Goal: Find specific page/section

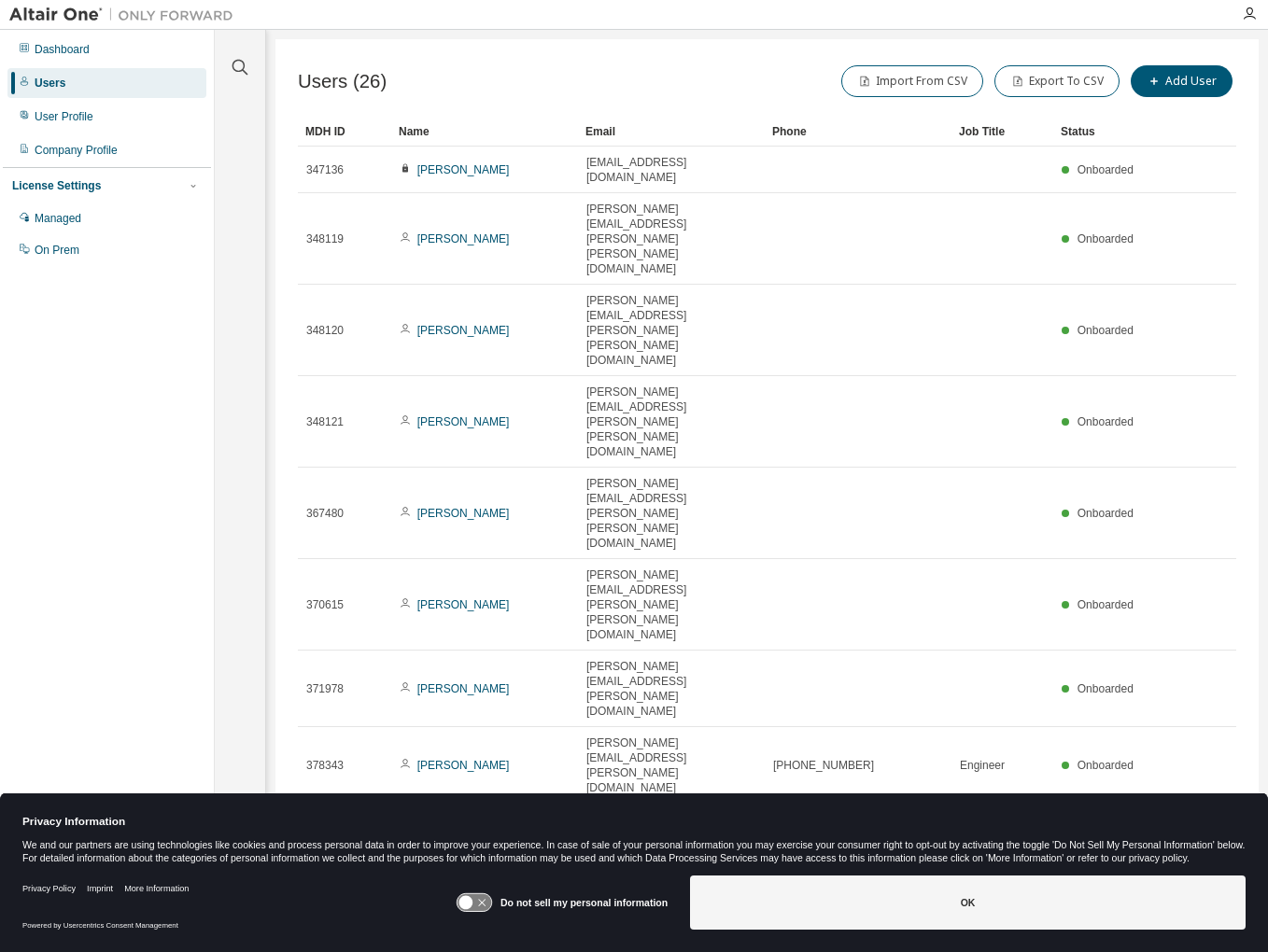
click at [614, 132] on div "Email" at bounding box center [671, 132] width 172 height 30
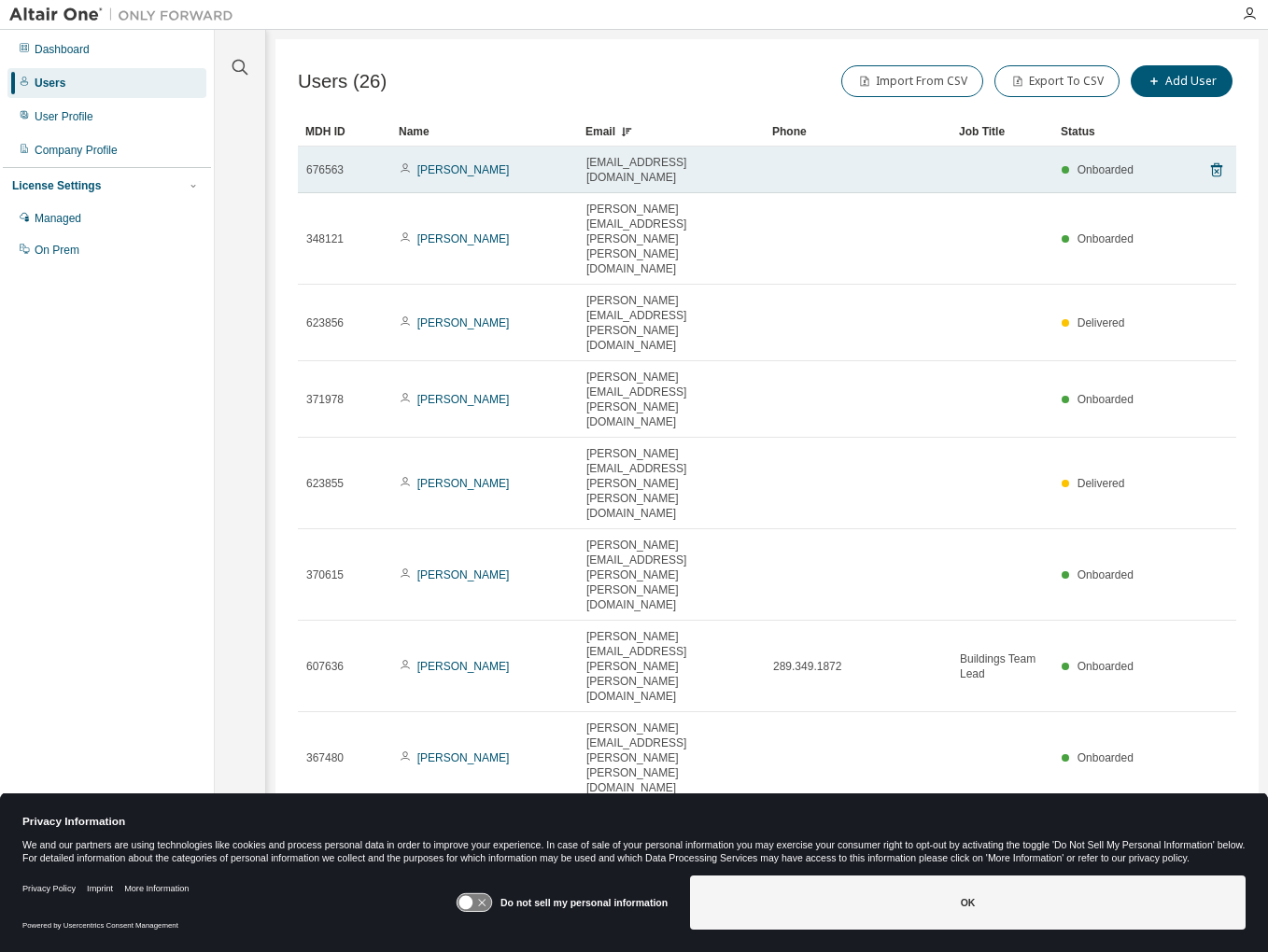
click at [1009, 162] on td at bounding box center [1002, 170] width 102 height 47
click at [462, 163] on link "[PERSON_NAME]" at bounding box center [464, 170] width 92 height 13
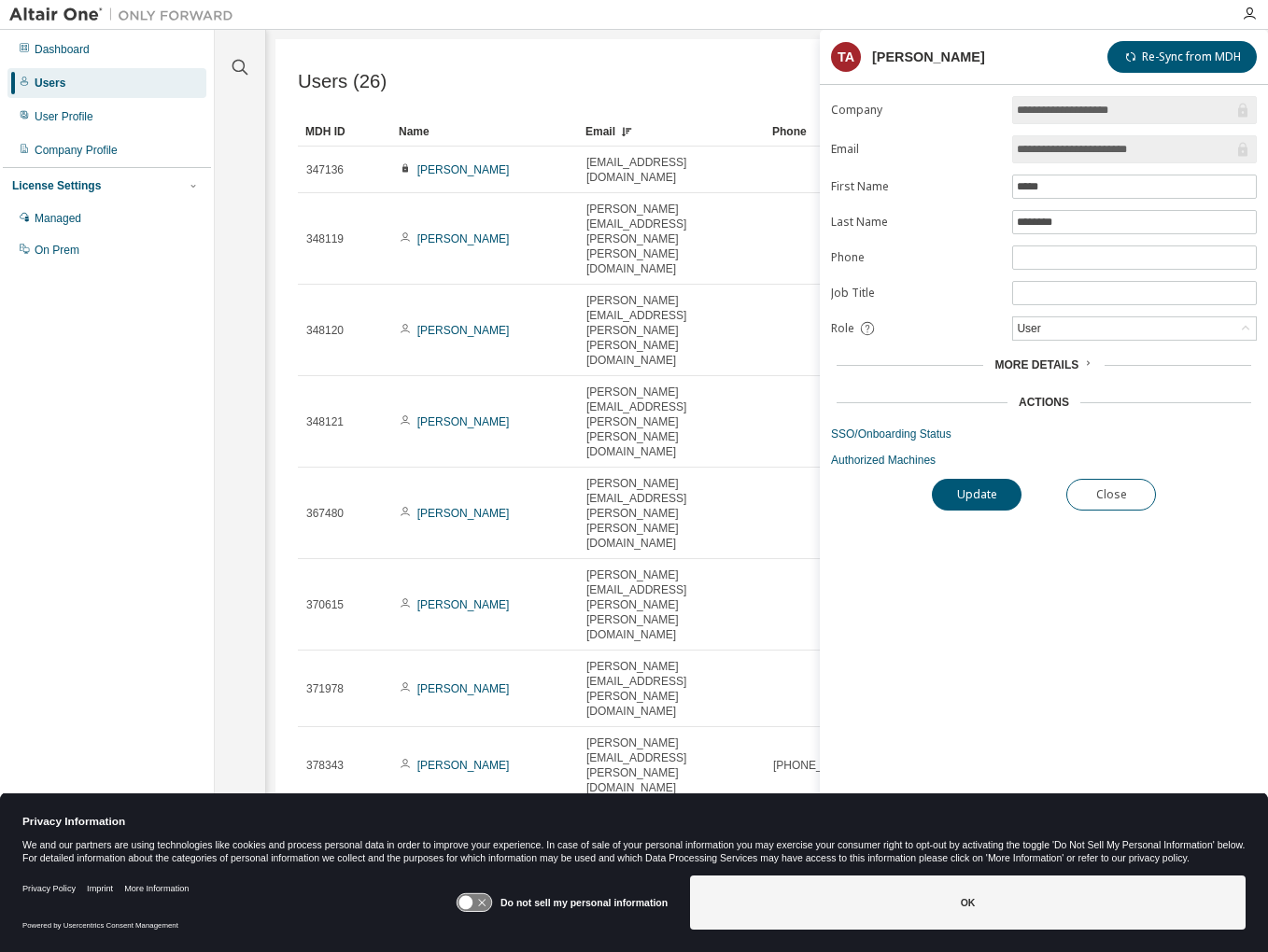
click at [1048, 363] on span "More Details" at bounding box center [1036, 365] width 84 height 13
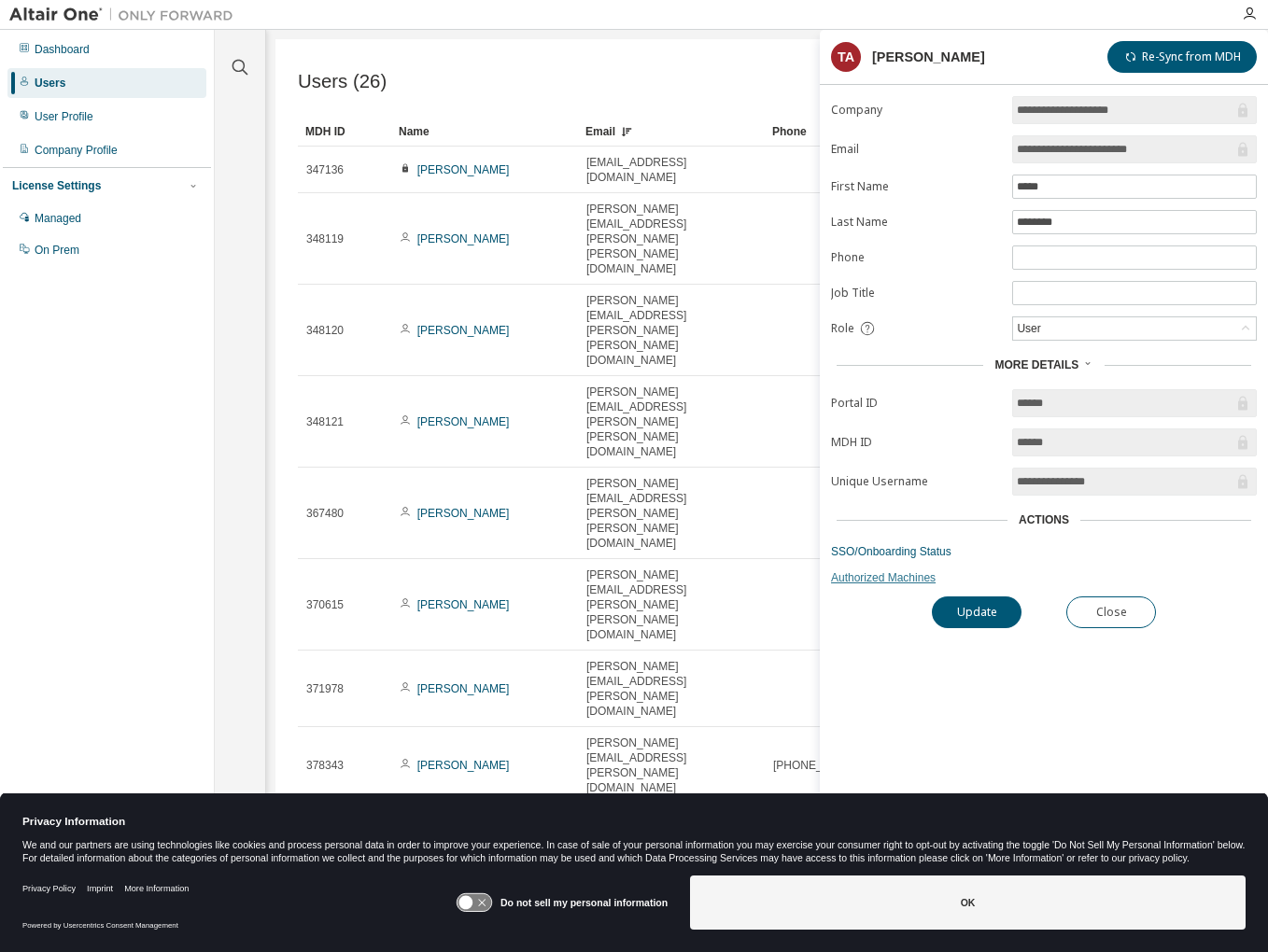
click at [882, 580] on link "Authorized Machines" at bounding box center [1044, 578] width 426 height 15
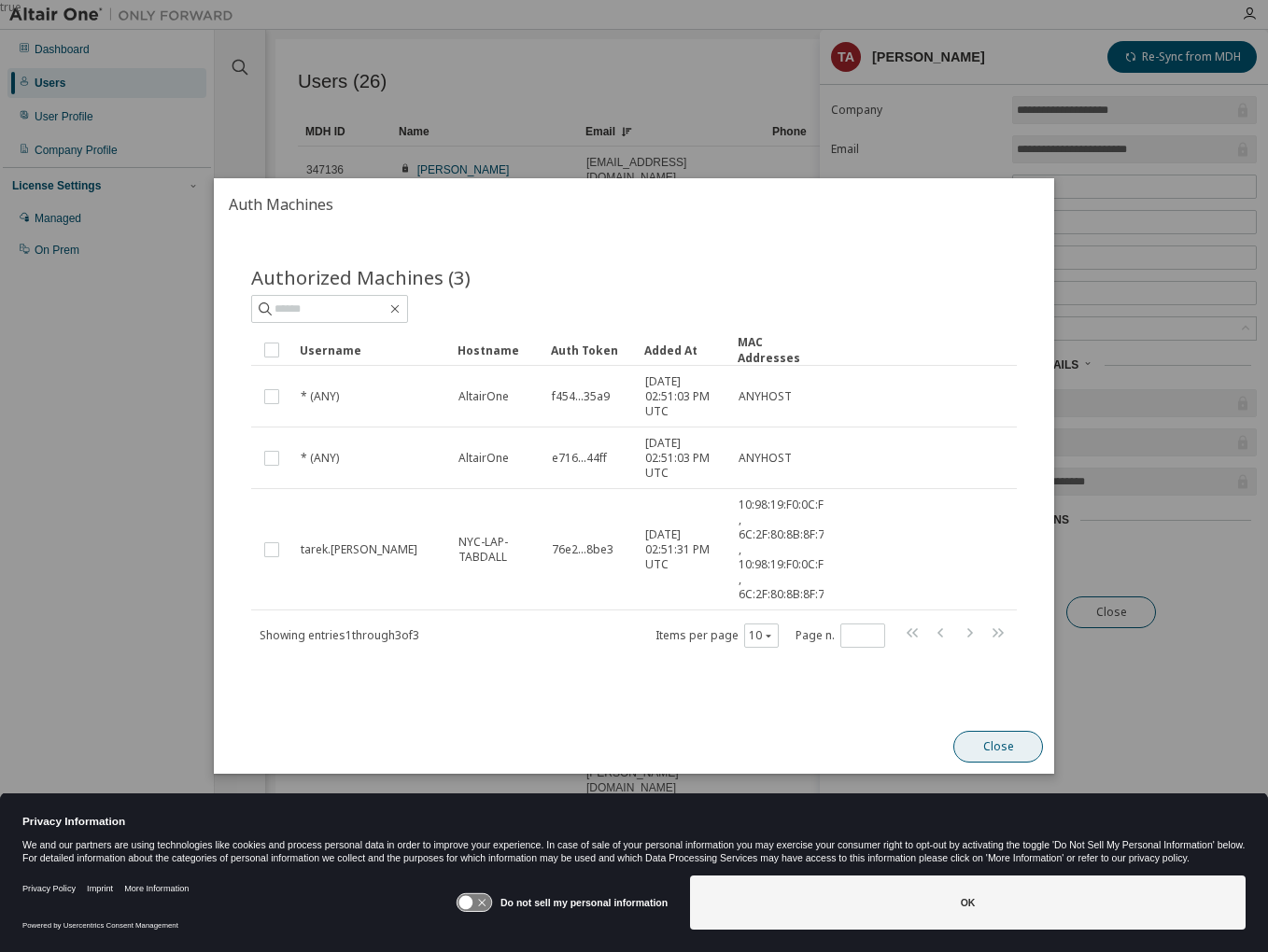
click at [990, 741] on button "Close" at bounding box center [997, 747] width 90 height 32
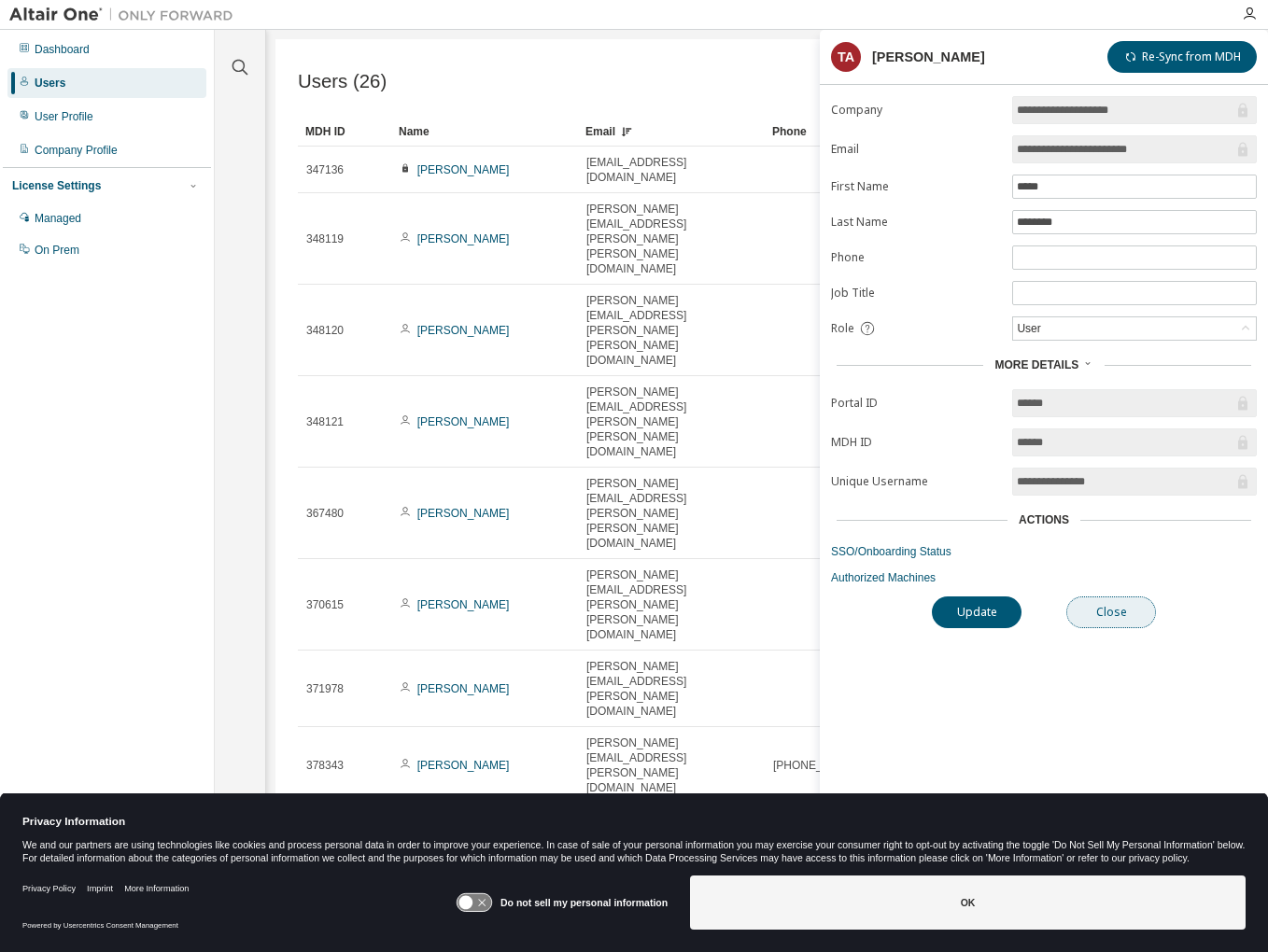
click at [1104, 617] on button "Close" at bounding box center [1111, 613] width 90 height 32
